Goal: Task Accomplishment & Management: Manage account settings

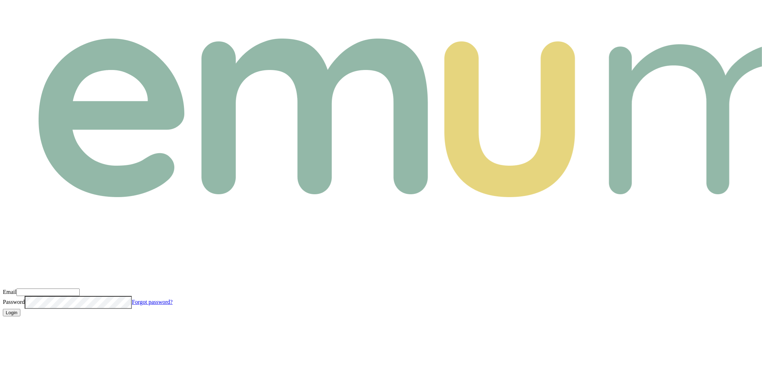
click at [80, 289] on input "Email" at bounding box center [47, 292] width 63 height 7
click at [3, 322] on com-1password-button at bounding box center [3, 322] width 0 height 0
type input "m@emumoney.com.au"
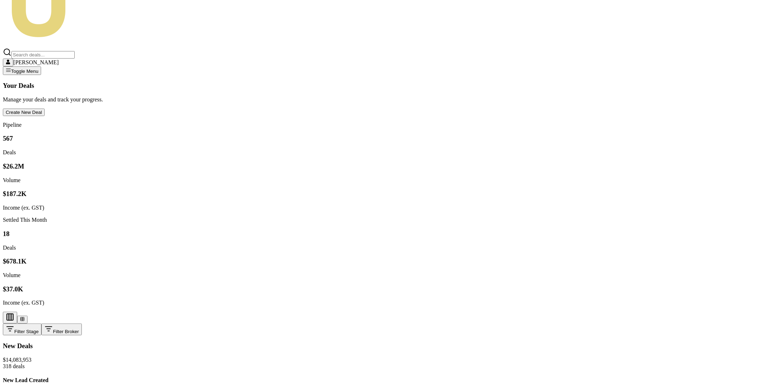
scroll to position [134, 0]
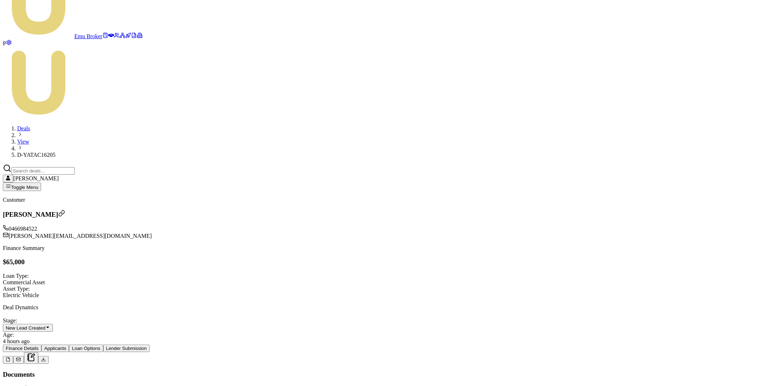
scroll to position [9, 0]
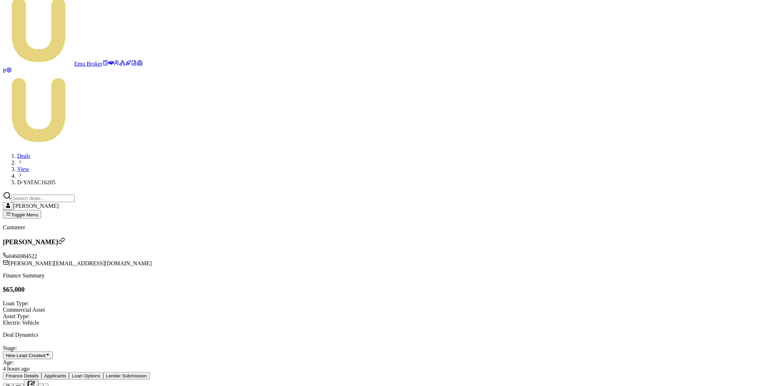
click at [35, 381] on icon at bounding box center [31, 385] width 9 height 9
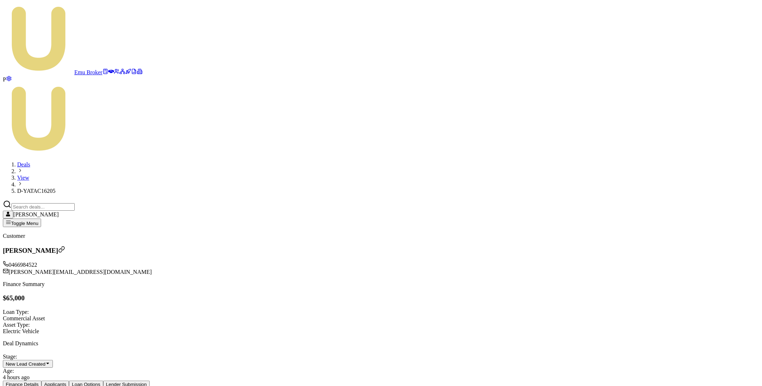
click at [41, 381] on button "Finance Details" at bounding box center [22, 384] width 39 height 7
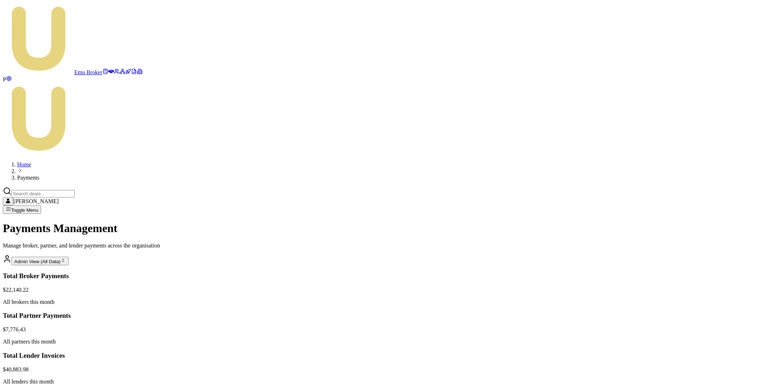
click at [684, 329] on html "Emu Broker P Home Payments Matt Leeburn Toggle Menu Payments Management Manage …" at bounding box center [381, 299] width 762 height 598
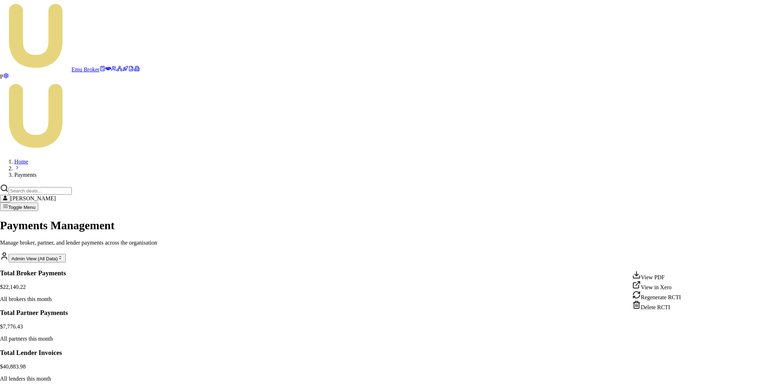
click at [661, 277] on div "View PDF" at bounding box center [656, 276] width 49 height 10
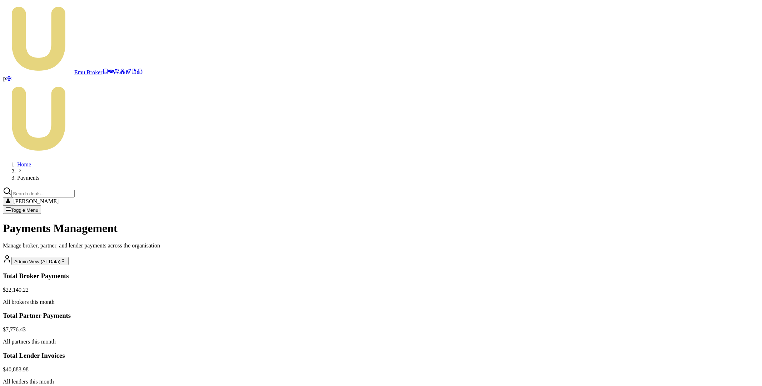
click at [684, 330] on html "Emu Broker P Home Payments Matt Leeburn Toggle Menu Payments Management Manage …" at bounding box center [381, 299] width 762 height 598
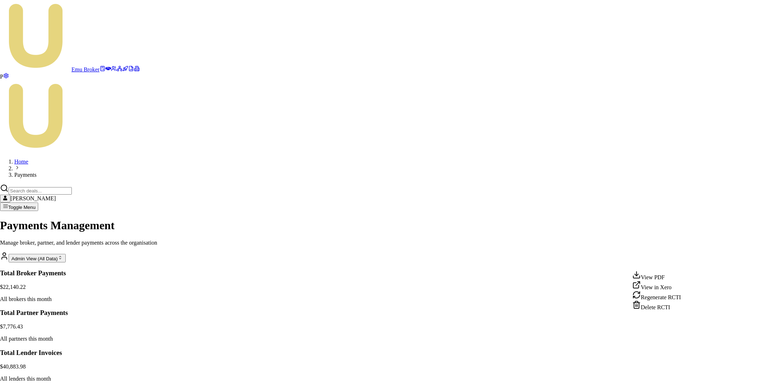
click at [672, 311] on div "Delete RCTI" at bounding box center [656, 306] width 49 height 10
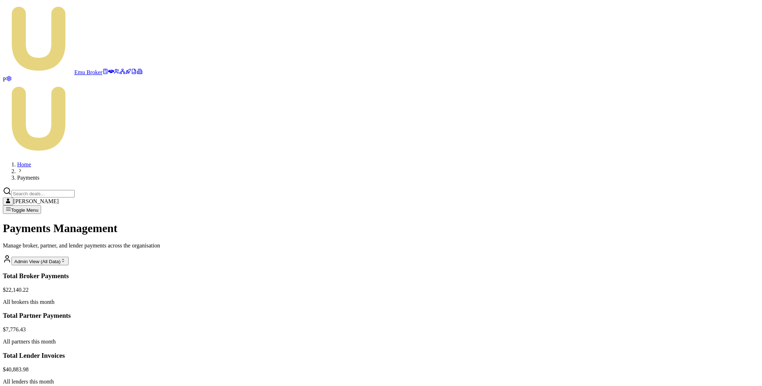
click at [682, 330] on html "Emu Broker P Home Payments Matt Leeburn Toggle Menu Payments Management Manage …" at bounding box center [381, 299] width 762 height 598
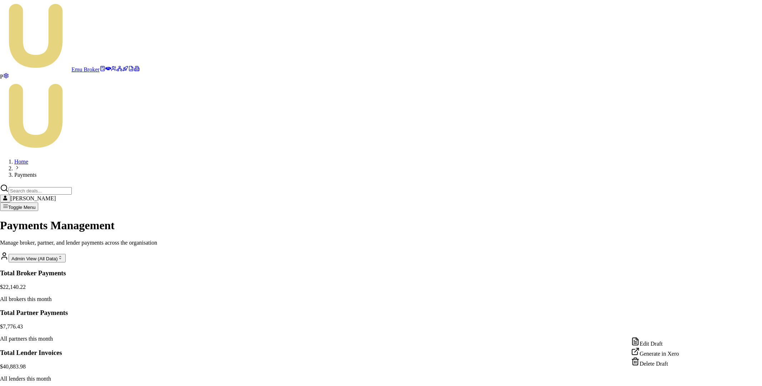
click at [666, 344] on div "Edit Draft" at bounding box center [655, 342] width 48 height 10
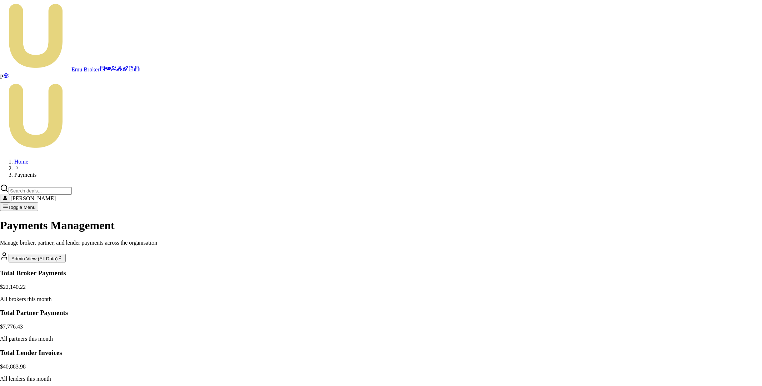
type input "Deal 123"
drag, startPoint x: 441, startPoint y: 249, endPoint x: 475, endPoint y: 249, distance: 34.3
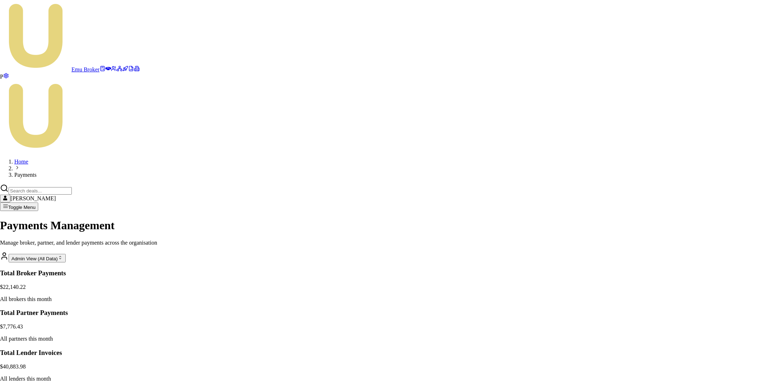
type input "100"
type input "Deal ZXC"
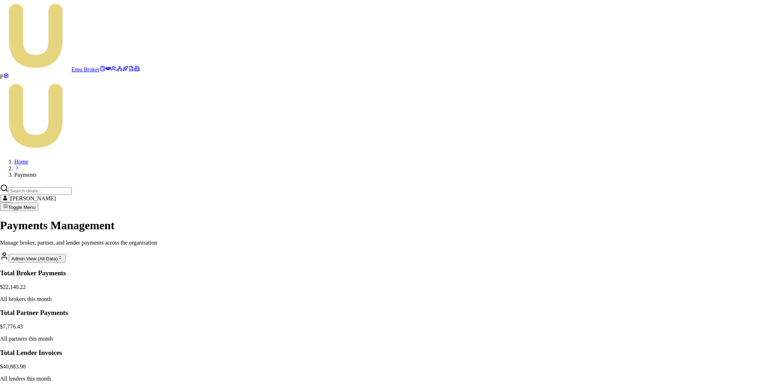
drag, startPoint x: 461, startPoint y: 256, endPoint x: 476, endPoint y: 256, distance: 14.6
type input "-500"
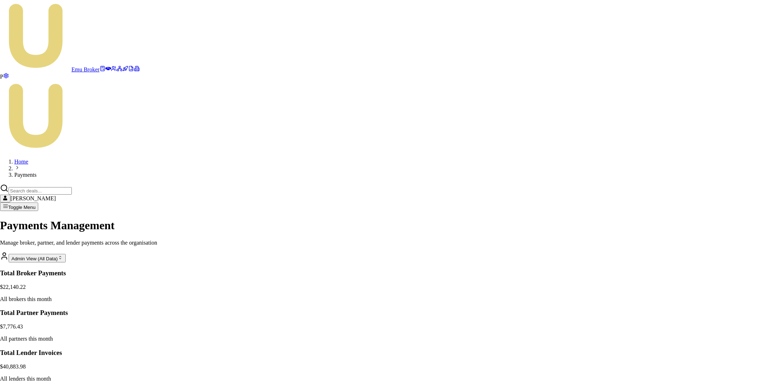
type input "Deal ZXC"
drag, startPoint x: 468, startPoint y: 258, endPoint x: 473, endPoint y: 258, distance: 5.4
type input "-500"
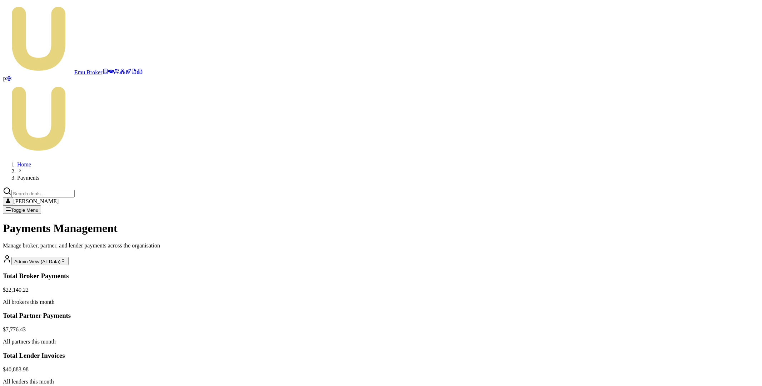
click at [684, 331] on html "Emu Broker P Home Payments Matt Leeburn Toggle Menu Payments Management Manage …" at bounding box center [381, 299] width 762 height 598
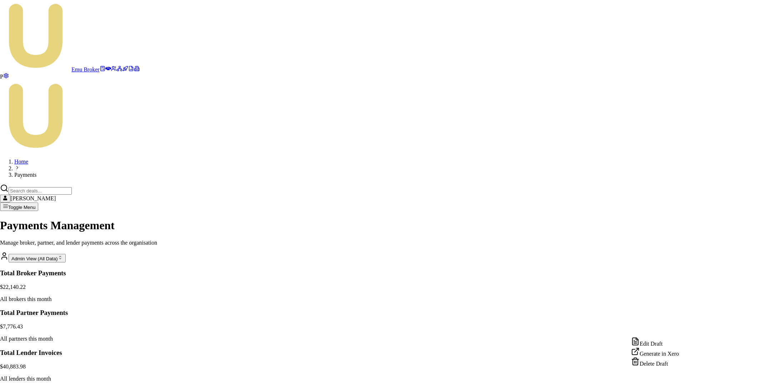
click at [661, 342] on div "Edit Draft" at bounding box center [655, 342] width 48 height 10
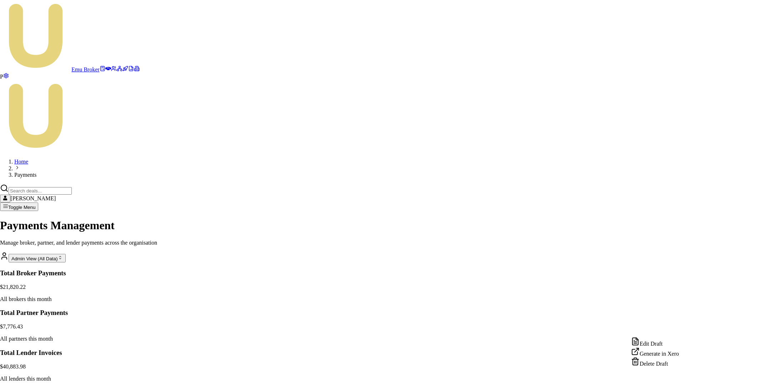
click at [684, 330] on html "Emu Broker P Home Payments Matt Leeburn Toggle Menu Payments Management Manage …" at bounding box center [381, 297] width 762 height 595
click at [667, 344] on div "Edit Draft" at bounding box center [655, 342] width 48 height 10
click at [682, 331] on html "Emu Broker P Home Payments [PERSON_NAME] Toggle Menu Payments Management Manage…" at bounding box center [381, 297] width 762 height 595
click at [664, 344] on div "Edit Draft" at bounding box center [655, 342] width 48 height 10
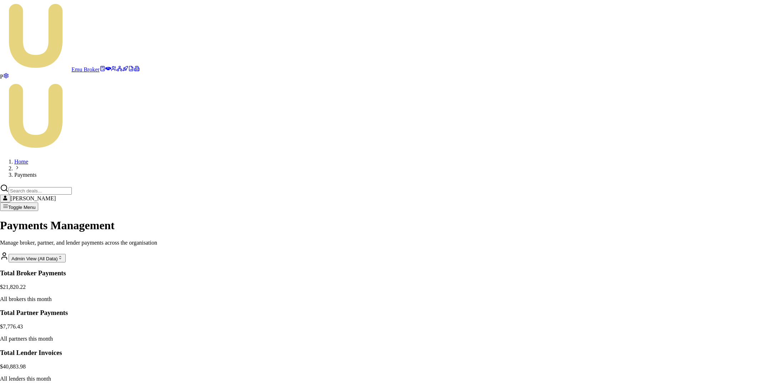
click at [682, 330] on html "Emu Broker P Home Payments Matt Leeburn Toggle Menu Payments Management Manage …" at bounding box center [381, 297] width 762 height 595
click at [667, 356] on div "Generate in Xero" at bounding box center [655, 352] width 48 height 10
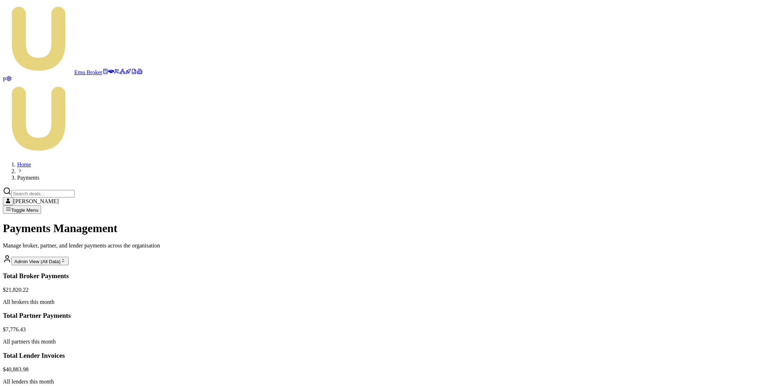
click at [684, 333] on html "Emu Broker P Home Payments Matt Leeburn Toggle Menu Payments Management Manage …" at bounding box center [381, 299] width 762 height 598
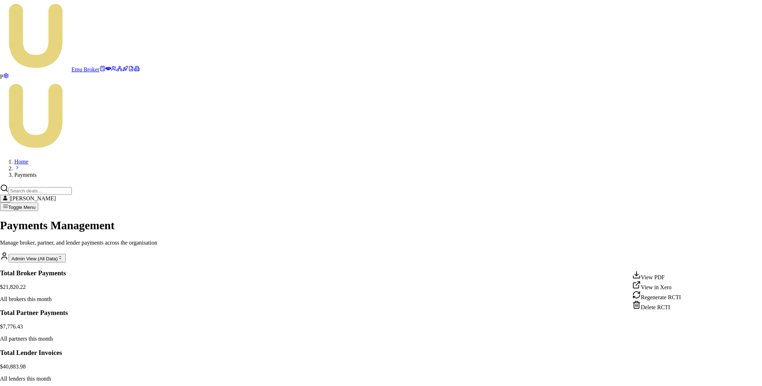
click at [668, 278] on div "View PDF" at bounding box center [656, 276] width 49 height 10
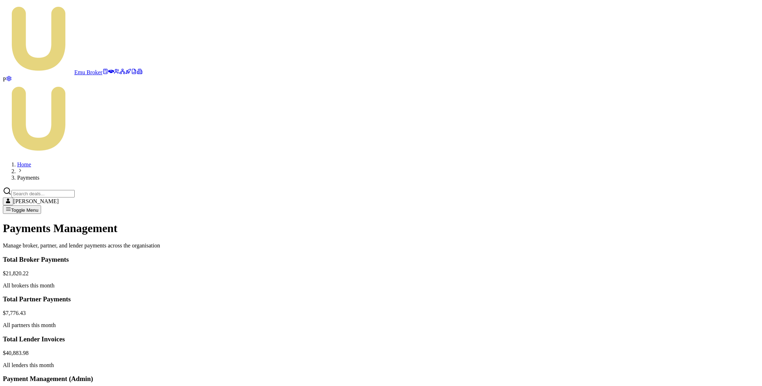
click at [49, 386] on button "Partners" at bounding box center [37, 393] width 24 height 7
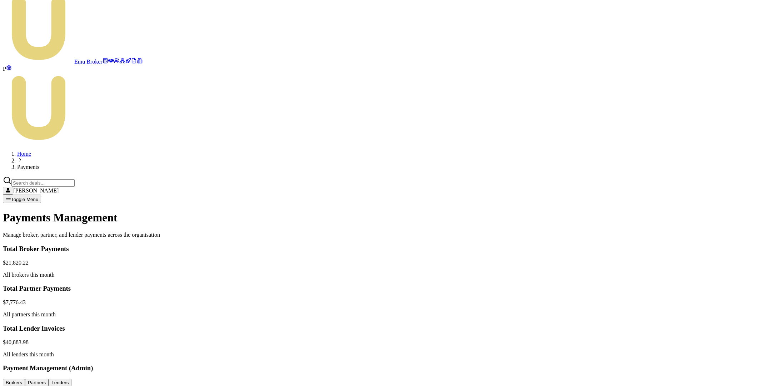
scroll to position [12, 0]
click at [719, 261] on html "Emu Broker P Home Payments [PERSON_NAME] Toggle Menu Payments Management Manage…" at bounding box center [381, 292] width 762 height 608
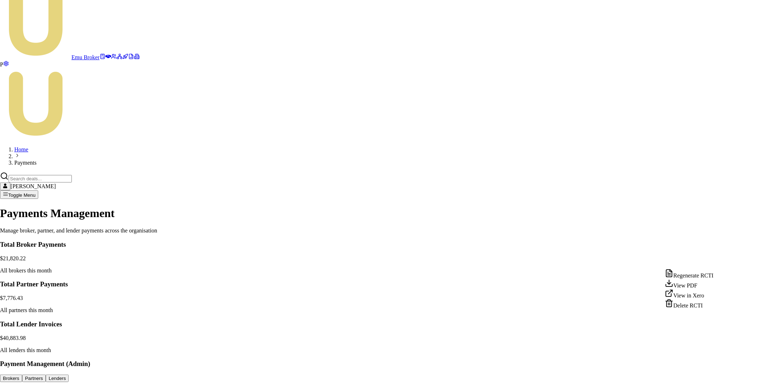
click at [692, 289] on div "View PDF" at bounding box center [689, 284] width 49 height 10
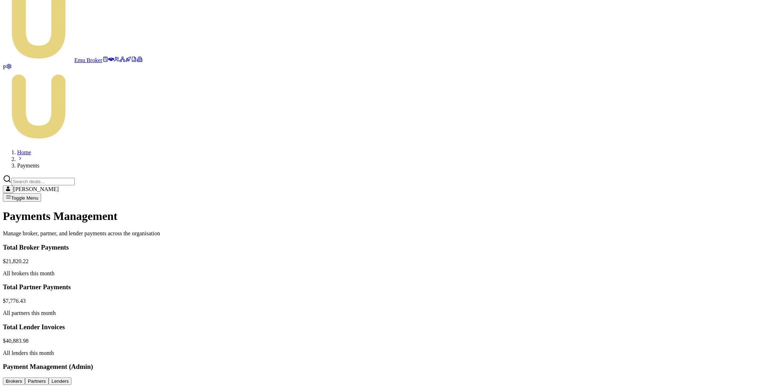
scroll to position [0, 0]
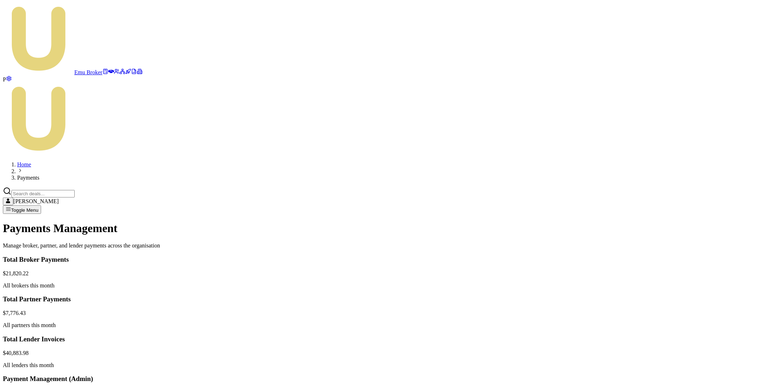
click at [49, 386] on button "Partners" at bounding box center [37, 393] width 24 height 7
click at [71, 386] on button "Lenders" at bounding box center [60, 393] width 23 height 7
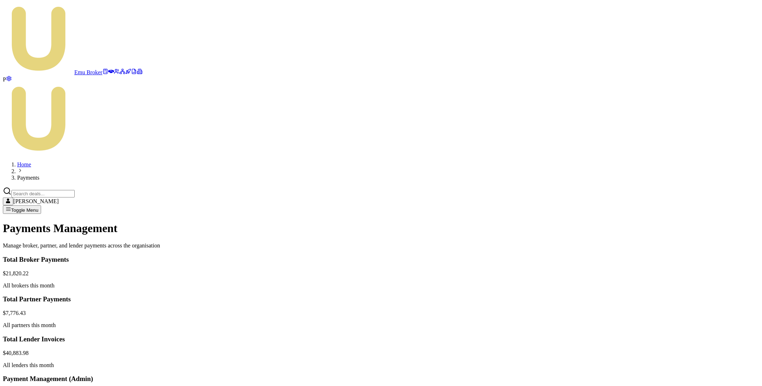
click at [49, 386] on button "Partners" at bounding box center [37, 393] width 24 height 7
click at [717, 274] on html "Emu Broker P Home Payments Matt Leeburn Toggle Menu Payments Management Manage …" at bounding box center [381, 304] width 762 height 608
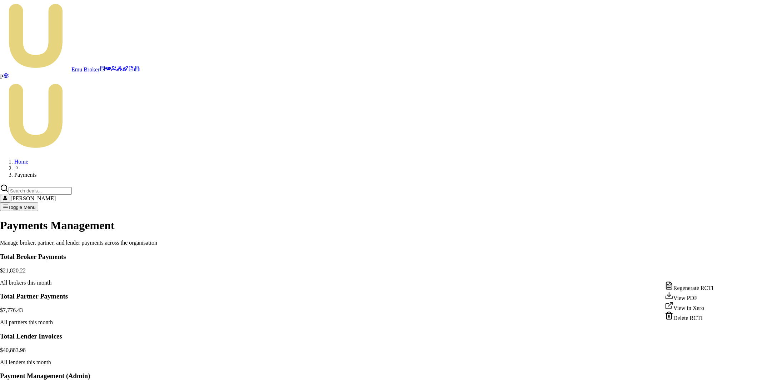
click at [691, 301] on div "View PDF" at bounding box center [689, 296] width 49 height 10
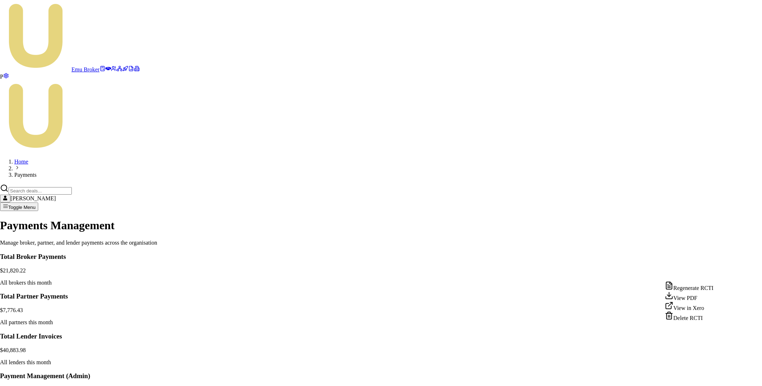
click at [715, 274] on html "Emu Broker P Home Payments Matt Leeburn Toggle Menu Payments Management Manage …" at bounding box center [381, 302] width 762 height 605
click at [684, 301] on div "View PDF" at bounding box center [689, 296] width 49 height 10
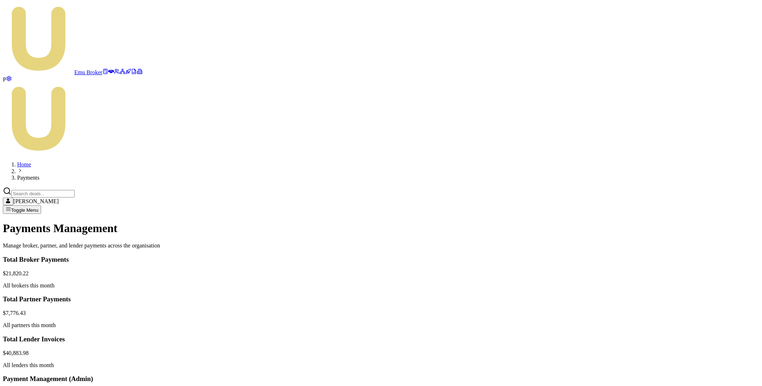
click at [49, 386] on button "Partners" at bounding box center [37, 393] width 24 height 7
click at [25, 386] on button "Brokers" at bounding box center [14, 393] width 22 height 7
click at [49, 386] on button "Partners" at bounding box center [37, 393] width 24 height 7
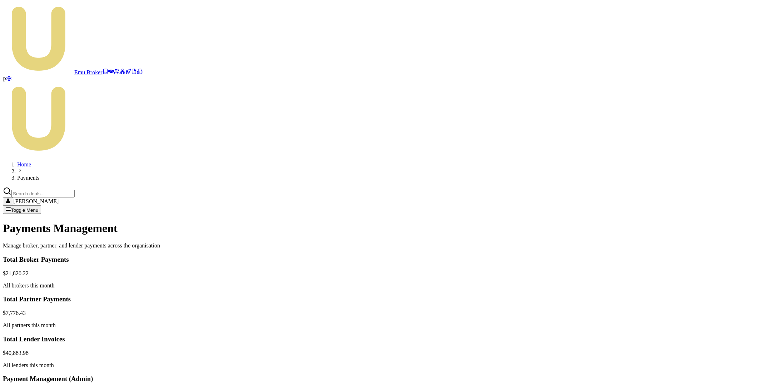
click at [25, 386] on button "Brokers" at bounding box center [14, 393] width 22 height 7
click at [49, 386] on button "Partners" at bounding box center [37, 393] width 24 height 7
click at [25, 386] on button "Brokers" at bounding box center [14, 393] width 22 height 7
